Goal: Navigation & Orientation: Find specific page/section

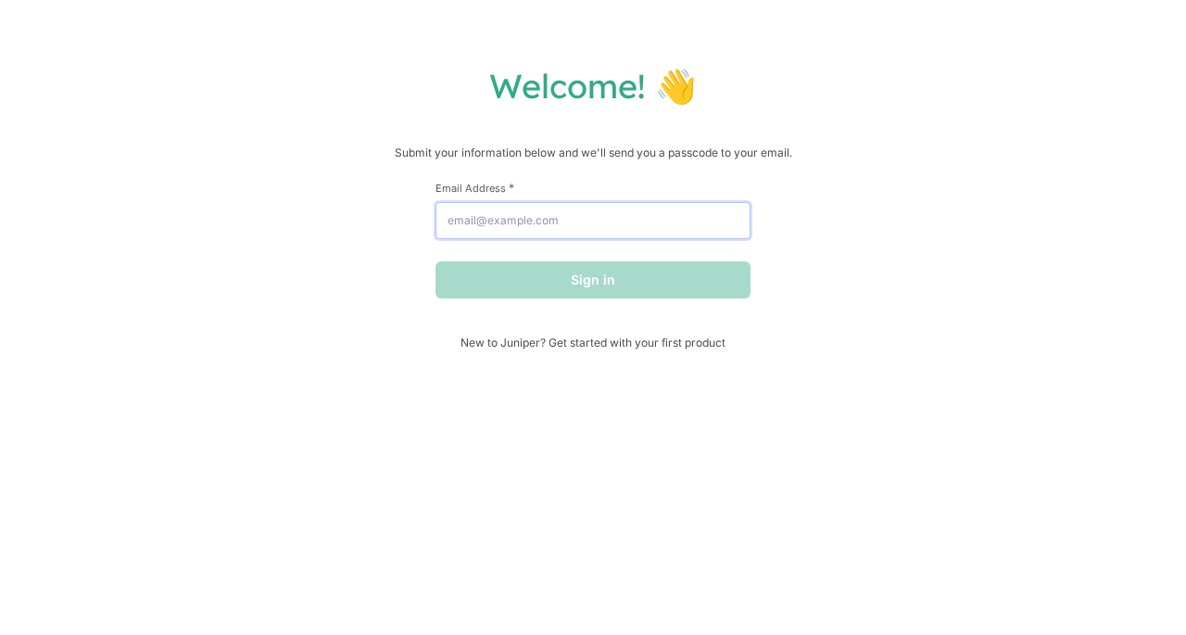
click at [599, 233] on input "Email Address *" at bounding box center [593, 220] width 315 height 37
type input "[EMAIL_ADDRESS][PERSON_NAME][DOMAIN_NAME]"
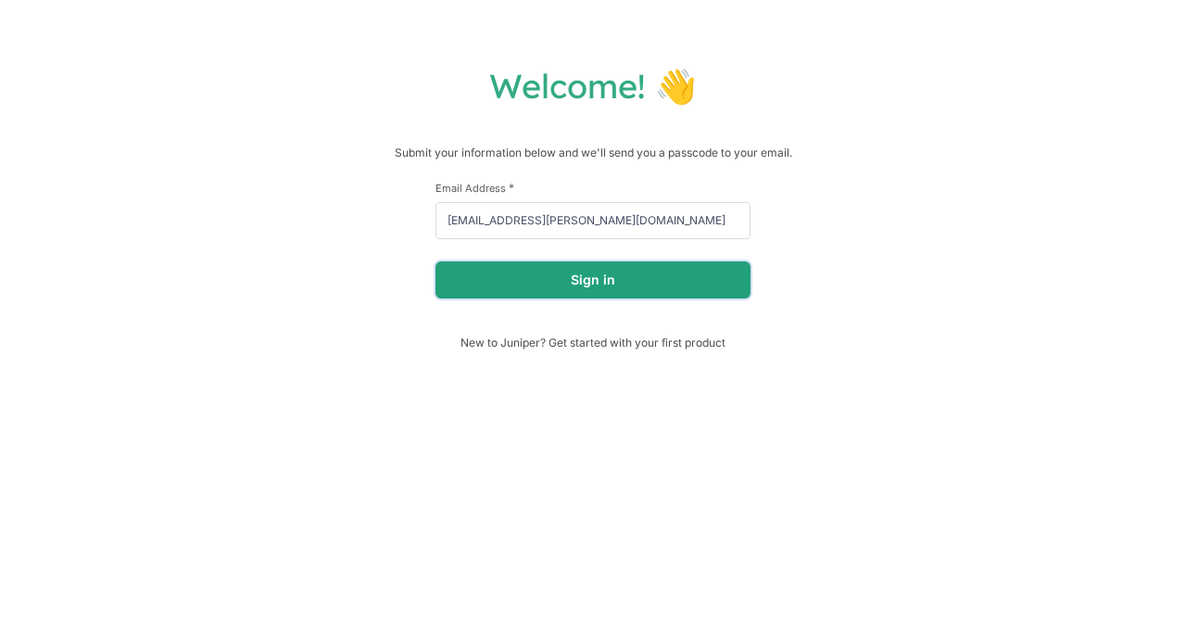
click at [560, 277] on button "Sign in" at bounding box center [593, 279] width 315 height 37
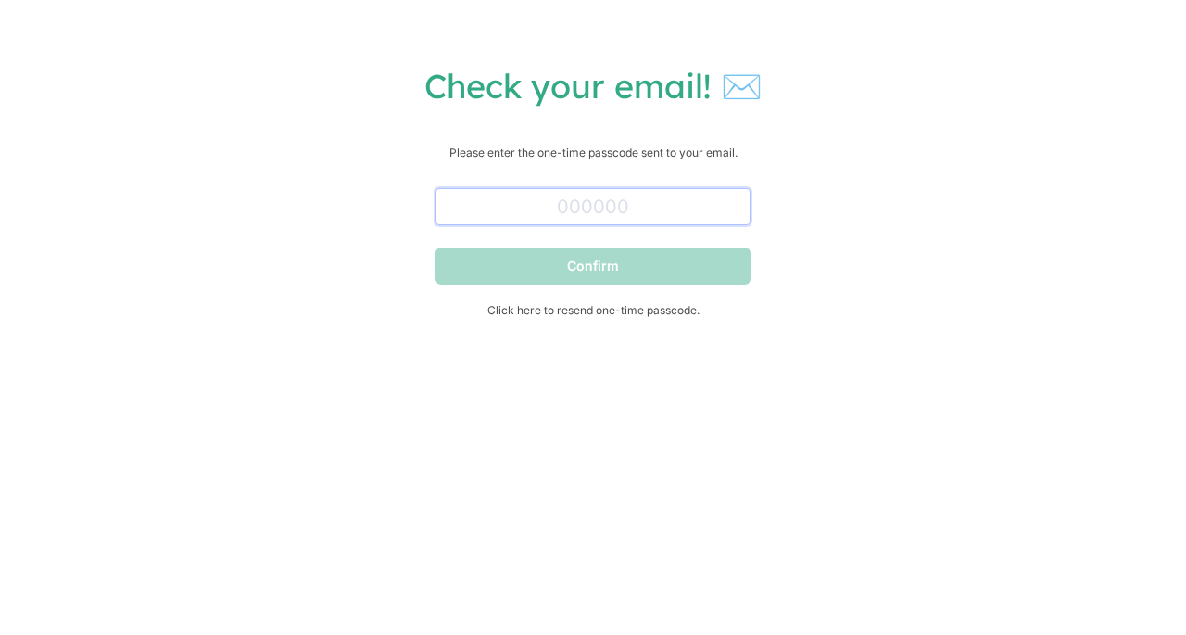
click at [587, 212] on input "text" at bounding box center [593, 206] width 315 height 37
paste input "228790"
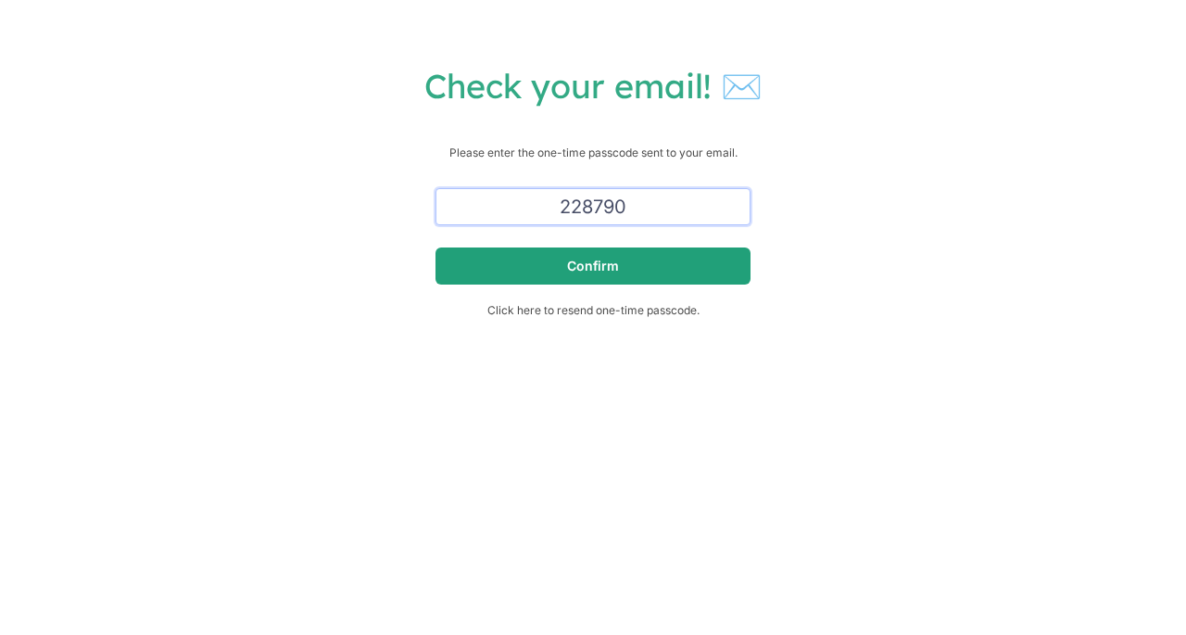
type input "228790"
click at [603, 269] on button "Confirm" at bounding box center [593, 265] width 315 height 37
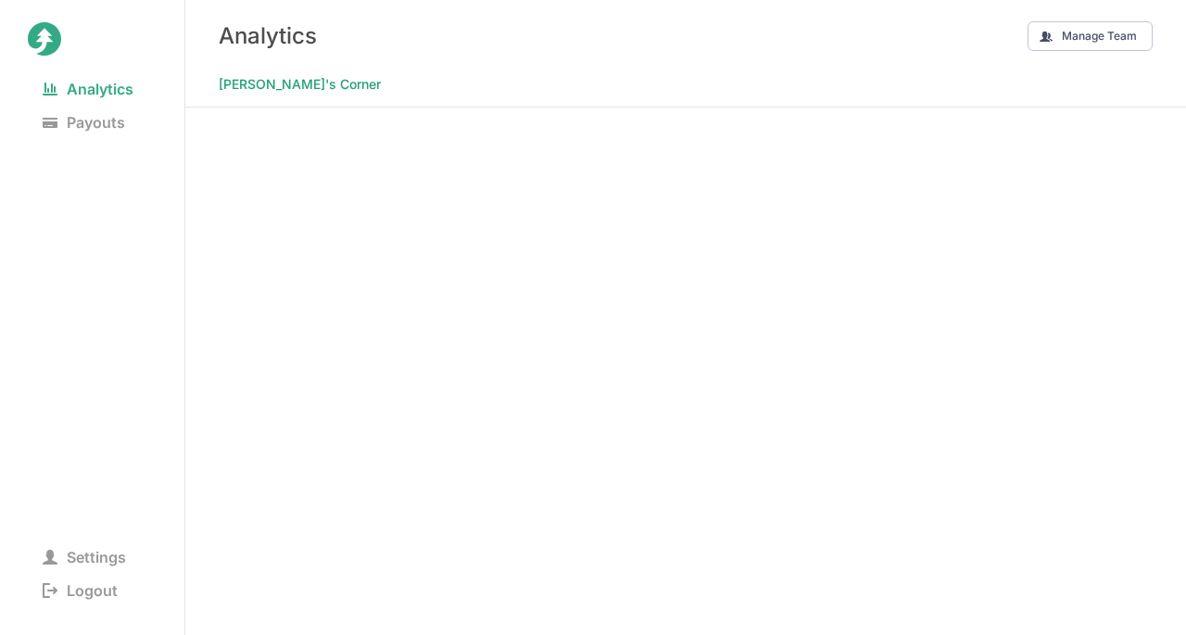
scroll to position [4, 0]
